Goal: Complete application form

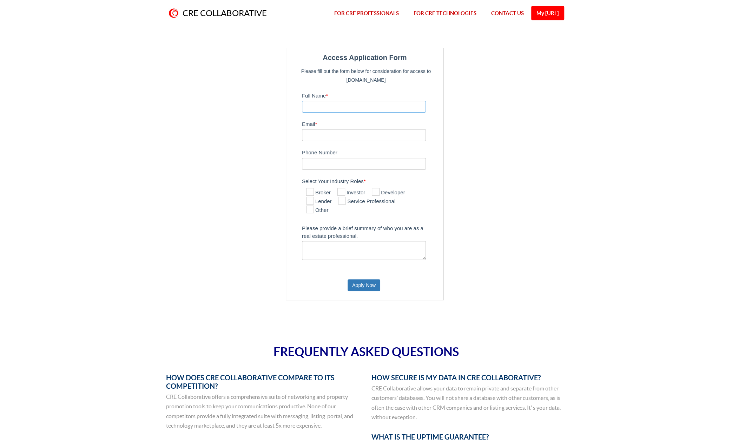
click at [363, 108] on input "Full Name *" at bounding box center [364, 107] width 124 height 12
type input "[PERSON_NAME]"
type input "[EMAIL_ADDRESS][DOMAIN_NAME]"
drag, startPoint x: 340, startPoint y: 165, endPoint x: 302, endPoint y: 165, distance: 37.9
click at [302, 165] on input "7044569507" at bounding box center [364, 164] width 124 height 12
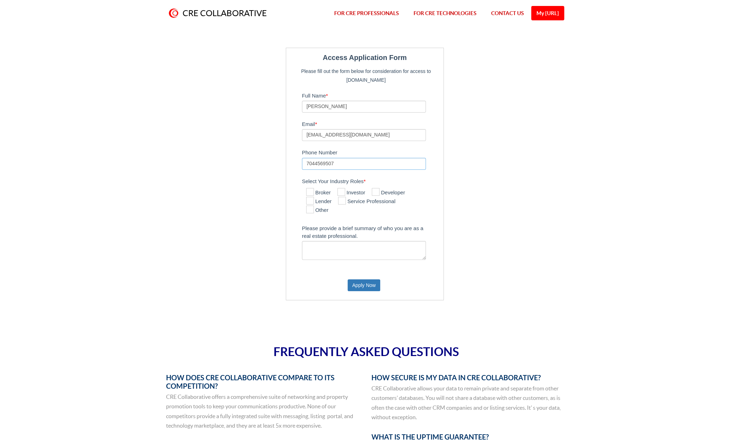
type input "7164261480"
click at [357, 201] on label "Service Professional" at bounding box center [366, 202] width 57 height 8
click at [343, 201] on input "Service Professional" at bounding box center [340, 201] width 5 height 5
checkbox input "true"
click at [360, 251] on textarea "Please provide a brief summary of who you are as a real estate professional." at bounding box center [364, 250] width 124 height 19
